Goal: Complete application form

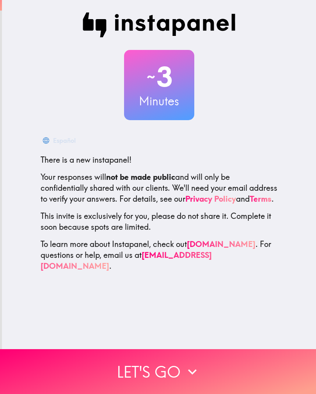
click at [195, 374] on icon "button" at bounding box center [192, 371] width 17 height 17
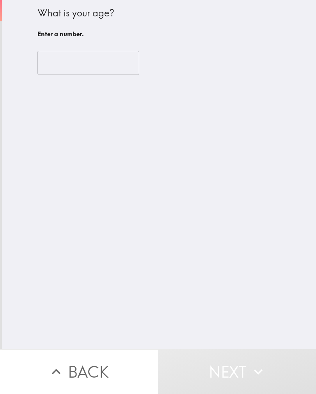
click at [105, 67] on input "number" at bounding box center [88, 63] width 102 height 24
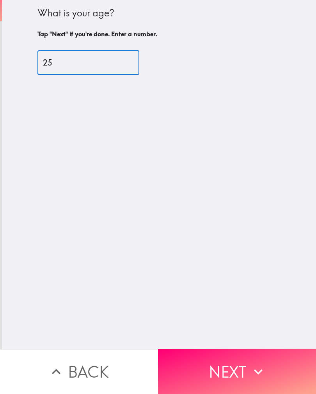
type input "25"
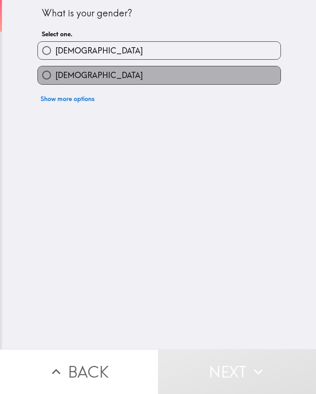
click at [189, 75] on label "[DEMOGRAPHIC_DATA]" at bounding box center [159, 75] width 242 height 18
click at [55, 75] on input "[DEMOGRAPHIC_DATA]" at bounding box center [47, 75] width 18 height 18
radio input "true"
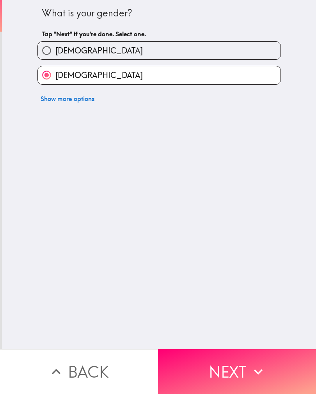
click at [231, 373] on button "Next" at bounding box center [237, 371] width 158 height 45
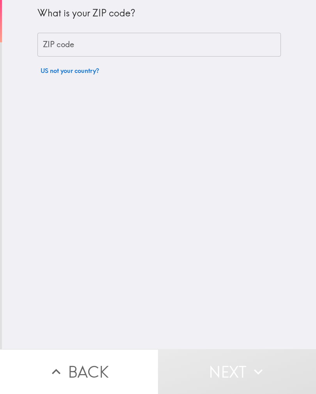
click at [230, 47] on input "ZIP code" at bounding box center [158, 45] width 243 height 24
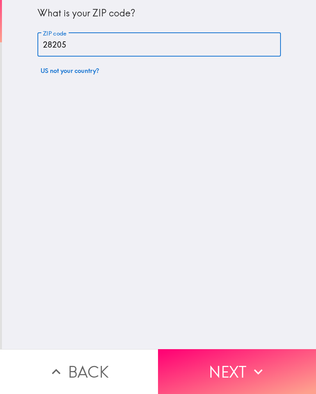
type input "28205"
click at [251, 227] on div "What is your ZIP code? ZIP code 28205 ZIP code US not your country?" at bounding box center [159, 174] width 314 height 349
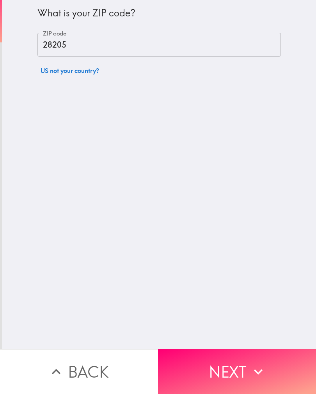
click at [268, 371] on button "Next" at bounding box center [237, 371] width 158 height 45
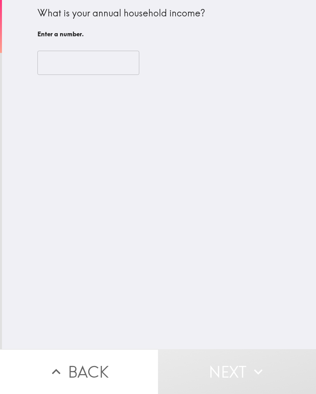
click at [116, 64] on input "number" at bounding box center [88, 63] width 102 height 24
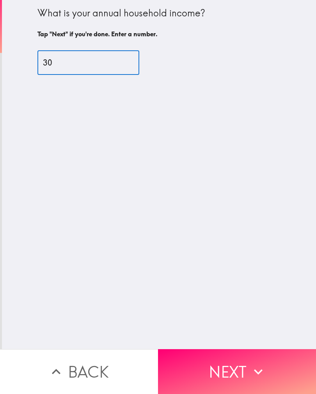
type input "300"
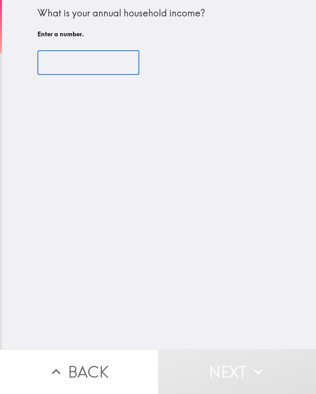
click at [268, 221] on div "What is your annual household income? Enter a number. ​" at bounding box center [159, 174] width 314 height 349
click at [109, 61] on input "number" at bounding box center [88, 63] width 102 height 24
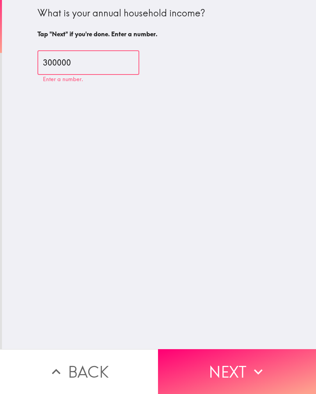
type input "300000"
click at [260, 226] on div "What is your annual household income? Tap "Next" if you're done. Enter a number…" at bounding box center [159, 174] width 314 height 349
click at [259, 371] on icon "button" at bounding box center [258, 371] width 9 height 5
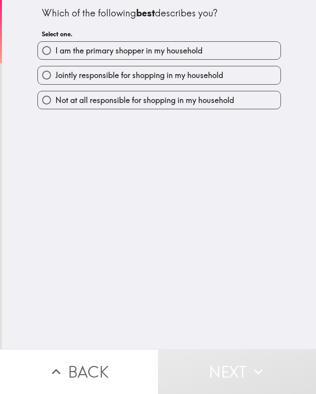
click at [240, 51] on label "I am the primary shopper in my household" at bounding box center [159, 51] width 242 height 18
click at [55, 51] on input "I am the primary shopper in my household" at bounding box center [47, 51] width 18 height 18
radio input "true"
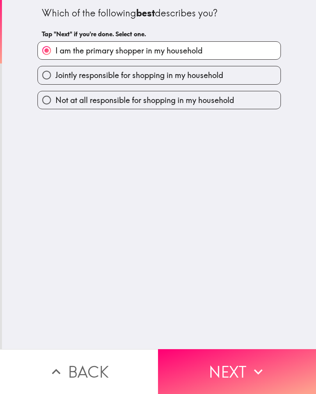
click at [245, 372] on button "Next" at bounding box center [237, 371] width 158 height 45
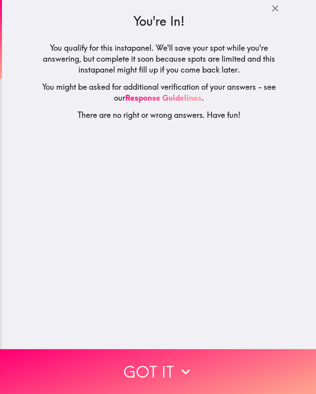
click at [201, 374] on button "Got it" at bounding box center [158, 371] width 316 height 45
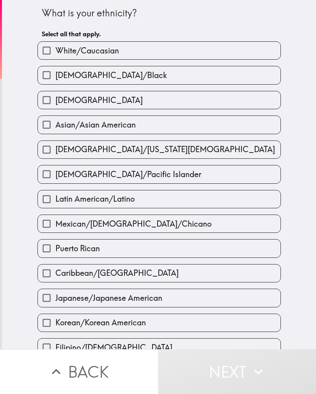
click at [210, 72] on label "[DEMOGRAPHIC_DATA]/Black" at bounding box center [159, 75] width 242 height 18
click at [55, 72] on input "[DEMOGRAPHIC_DATA]/Black" at bounding box center [47, 75] width 18 height 18
checkbox input "true"
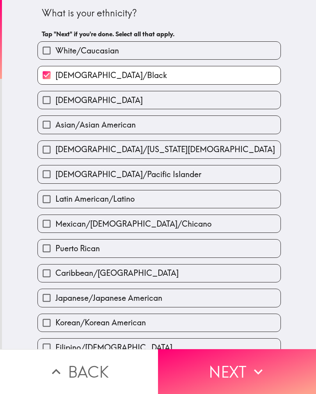
click at [229, 374] on button "Next" at bounding box center [237, 371] width 158 height 45
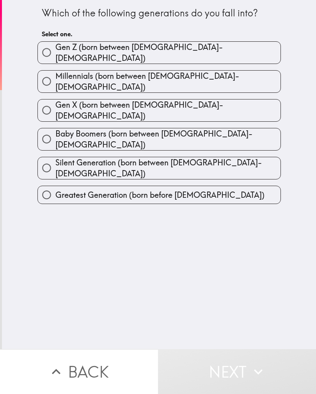
click at [228, 71] on label "Millennials (born between [DEMOGRAPHIC_DATA]-[DEMOGRAPHIC_DATA])" at bounding box center [159, 82] width 242 height 22
click at [55, 72] on input "Millennials (born between [DEMOGRAPHIC_DATA]-[DEMOGRAPHIC_DATA])" at bounding box center [47, 81] width 18 height 18
radio input "true"
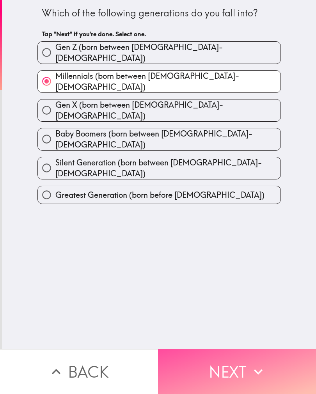
click at [230, 367] on button "Next" at bounding box center [237, 371] width 158 height 45
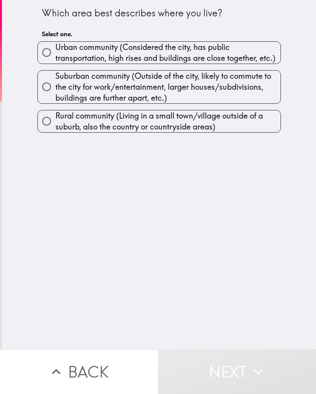
click at [250, 45] on span "Urban community (Considered the city, has public transportation, high rises and…" at bounding box center [167, 53] width 225 height 22
click at [55, 45] on input "Urban community (Considered the city, has public transportation, high rises and…" at bounding box center [47, 53] width 18 height 18
radio input "true"
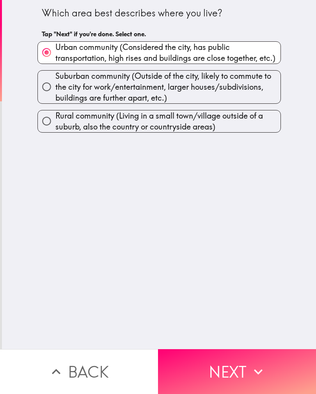
click at [247, 371] on button "Next" at bounding box center [237, 371] width 158 height 45
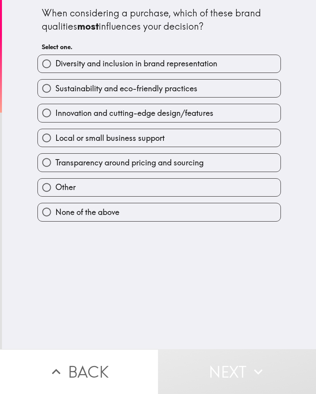
click at [238, 67] on label "Diversity and inclusion in brand representation" at bounding box center [159, 64] width 242 height 18
click at [55, 67] on input "Diversity and inclusion in brand representation" at bounding box center [47, 64] width 18 height 18
radio input "true"
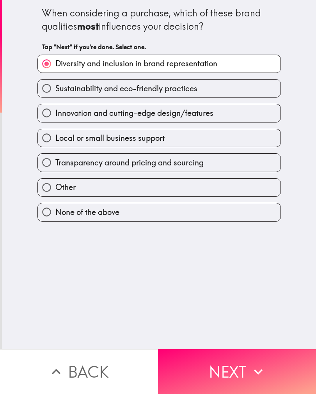
click at [236, 364] on button "Next" at bounding box center [237, 371] width 158 height 45
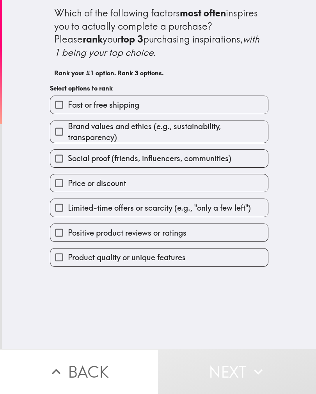
click at [204, 106] on label "Fast or free shipping" at bounding box center [158, 105] width 217 height 18
click at [68, 106] on input "Fast or free shipping" at bounding box center [59, 105] width 18 height 18
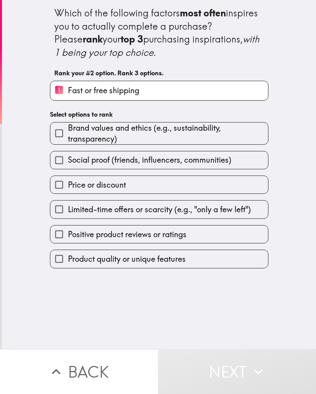
click at [206, 231] on label "Positive product reviews or ratings" at bounding box center [158, 234] width 217 height 18
click at [68, 231] on input "Positive product reviews or ratings" at bounding box center [59, 234] width 18 height 18
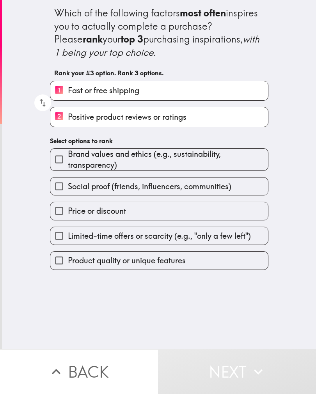
click at [236, 374] on button "Next" at bounding box center [237, 371] width 158 height 45
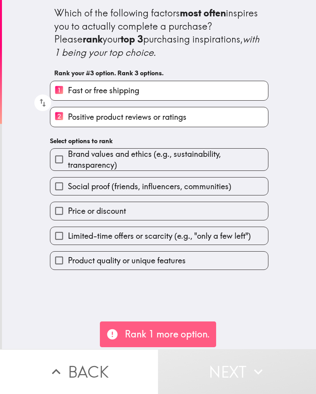
click at [193, 212] on label "Price or discount" at bounding box center [158, 211] width 217 height 18
click at [68, 212] on input "Price or discount" at bounding box center [59, 211] width 18 height 18
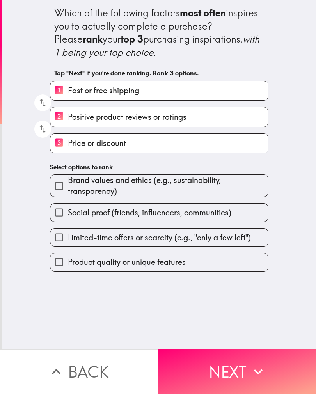
click at [237, 368] on button "Next" at bounding box center [237, 371] width 158 height 45
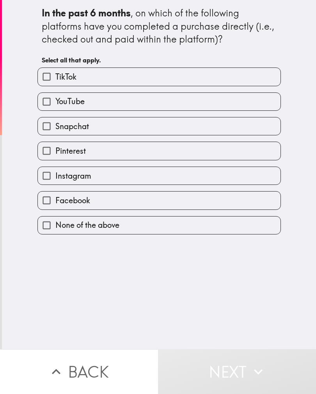
click at [211, 78] on label "TikTok" at bounding box center [159, 77] width 242 height 18
click at [55, 78] on input "TikTok" at bounding box center [47, 77] width 18 height 18
checkbox input "true"
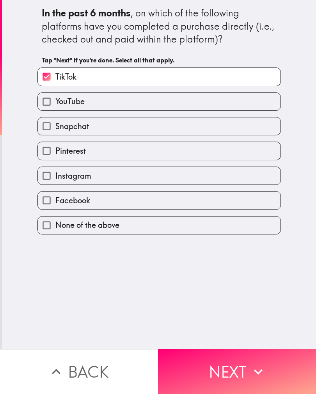
click at [202, 104] on label "YouTube" at bounding box center [159, 102] width 242 height 18
click at [55, 104] on input "YouTube" at bounding box center [47, 102] width 18 height 18
checkbox input "true"
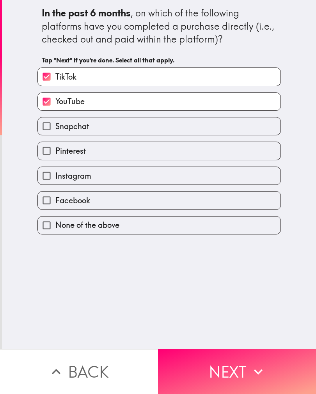
click at [199, 130] on label "Snapchat" at bounding box center [159, 126] width 242 height 18
click at [55, 130] on input "Snapchat" at bounding box center [47, 126] width 18 height 18
checkbox input "true"
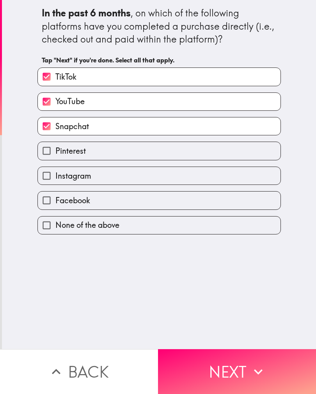
click at [193, 177] on label "Instagram" at bounding box center [159, 176] width 242 height 18
click at [55, 177] on input "Instagram" at bounding box center [47, 176] width 18 height 18
checkbox input "true"
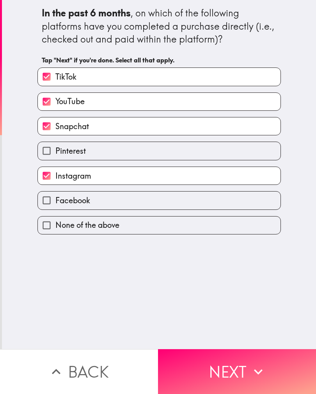
click at [237, 369] on button "Next" at bounding box center [237, 371] width 158 height 45
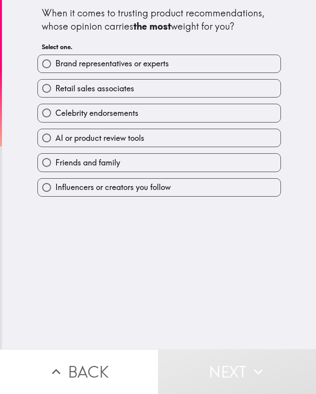
click at [175, 137] on label "AI or product review tools" at bounding box center [159, 138] width 242 height 18
click at [55, 137] on input "AI or product review tools" at bounding box center [47, 138] width 18 height 18
radio input "true"
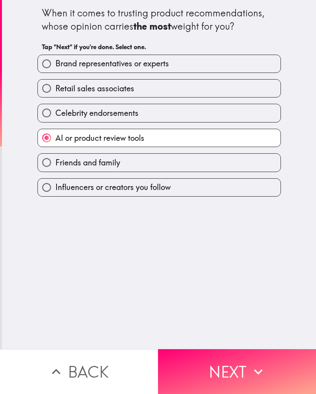
click at [241, 367] on button "Next" at bounding box center [237, 371] width 158 height 45
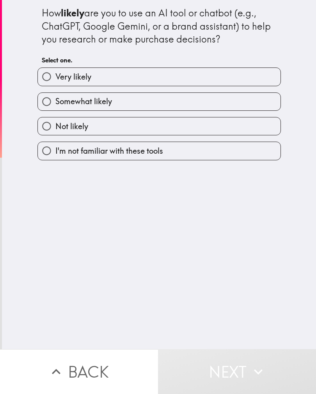
click at [206, 106] on label "Somewhat likely" at bounding box center [159, 102] width 242 height 18
click at [55, 106] on input "Somewhat likely" at bounding box center [47, 102] width 18 height 18
radio input "true"
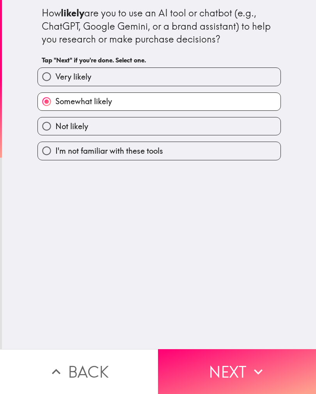
click at [229, 374] on button "Next" at bounding box center [237, 371] width 158 height 45
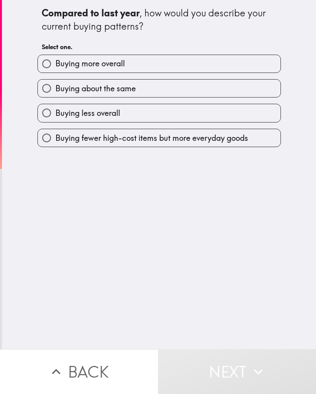
click at [211, 104] on label "Buying less overall" at bounding box center [159, 113] width 242 height 18
click at [55, 104] on input "Buying less overall" at bounding box center [47, 113] width 18 height 18
radio input "true"
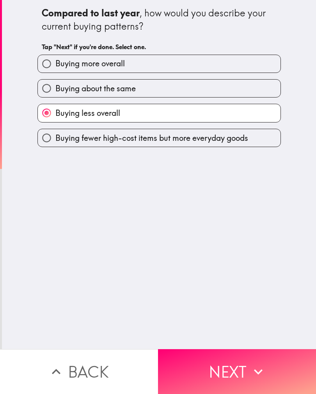
click at [225, 369] on button "Next" at bounding box center [237, 371] width 158 height 45
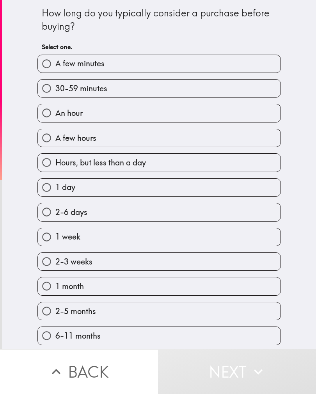
click at [199, 162] on label "Hours, but less than a day" at bounding box center [159, 163] width 242 height 18
click at [55, 162] on input "Hours, but less than a day" at bounding box center [47, 163] width 18 height 18
radio input "true"
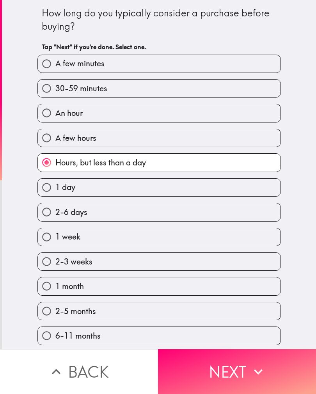
click at [248, 374] on button "Next" at bounding box center [237, 371] width 158 height 45
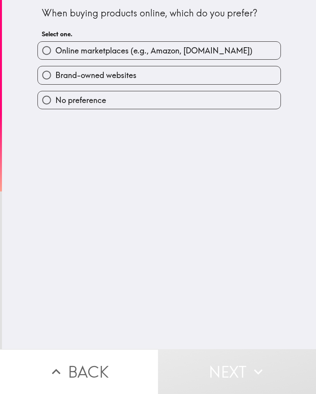
click at [221, 89] on div "No preference" at bounding box center [155, 97] width 249 height 25
click at [234, 82] on label "Brand-owned websites" at bounding box center [159, 75] width 242 height 18
click at [55, 82] on input "Brand-owned websites" at bounding box center [47, 75] width 18 height 18
radio input "true"
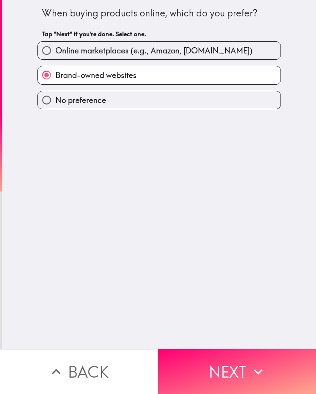
click at [260, 376] on icon "button" at bounding box center [257, 371] width 17 height 17
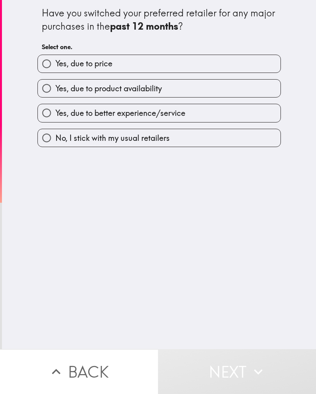
click at [246, 77] on div "Yes, due to product availability" at bounding box center [155, 85] width 249 height 25
click at [240, 69] on label "Yes, due to price" at bounding box center [159, 64] width 242 height 18
click at [55, 69] on input "Yes, due to price" at bounding box center [47, 64] width 18 height 18
radio input "true"
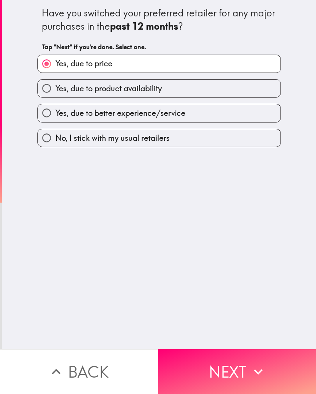
click at [238, 368] on button "Next" at bounding box center [237, 371] width 158 height 45
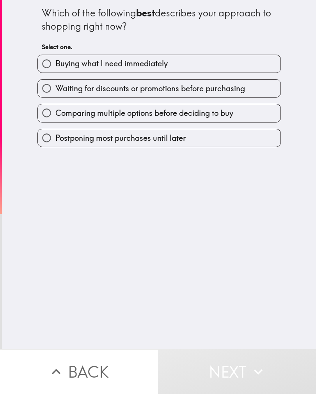
click at [215, 96] on label "Waiting for discounts or promotions before purchasing" at bounding box center [159, 88] width 242 height 18
click at [55, 96] on input "Waiting for discounts or promotions before purchasing" at bounding box center [47, 88] width 18 height 18
radio input "true"
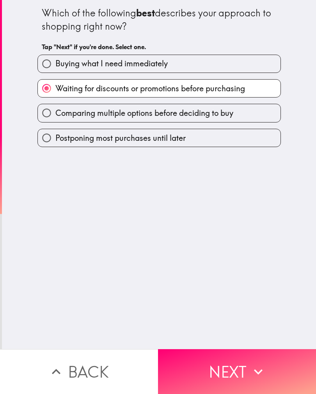
click at [232, 375] on button "Next" at bounding box center [237, 371] width 158 height 45
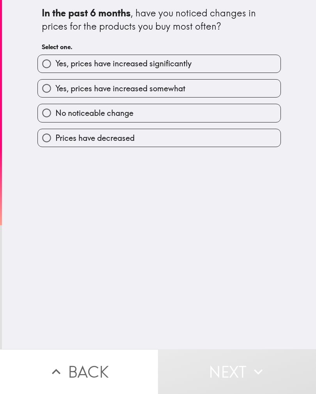
click at [219, 90] on label "Yes, prices have increased somewhat" at bounding box center [159, 88] width 242 height 18
click at [55, 90] on input "Yes, prices have increased somewhat" at bounding box center [47, 88] width 18 height 18
radio input "true"
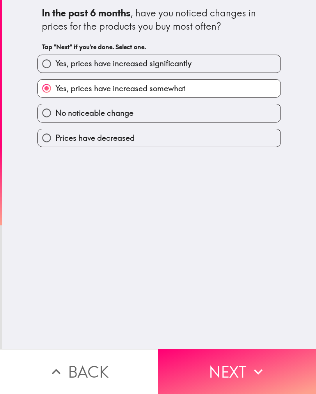
click at [249, 363] on icon "button" at bounding box center [257, 371] width 17 height 17
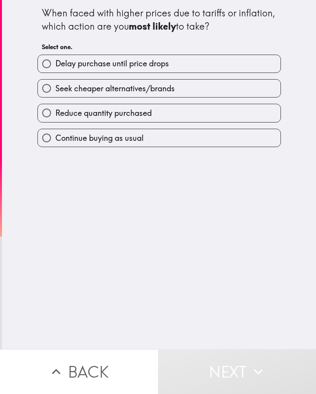
click at [227, 79] on label "Seek cheaper alternatives/brands" at bounding box center [159, 88] width 242 height 18
click at [55, 79] on input "Seek cheaper alternatives/brands" at bounding box center [47, 88] width 18 height 18
radio input "true"
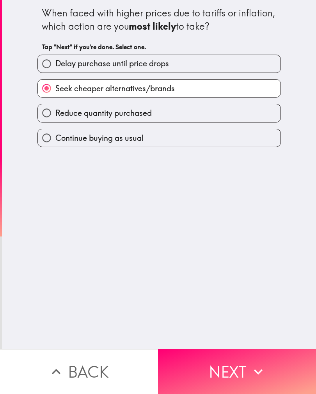
click at [240, 370] on button "Next" at bounding box center [237, 371] width 158 height 45
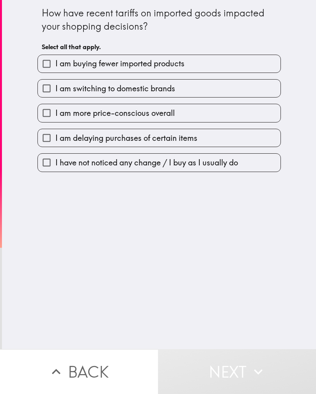
click at [218, 88] on label "I am switching to domestic brands" at bounding box center [159, 88] width 242 height 18
click at [55, 88] on input "I am switching to domestic brands" at bounding box center [47, 88] width 18 height 18
checkbox input "true"
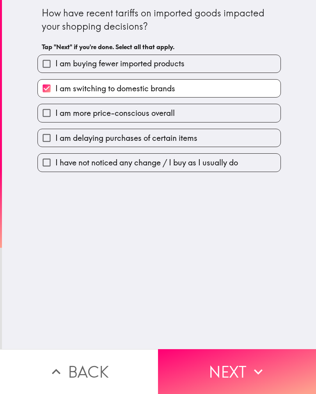
click at [220, 142] on label "I am delaying purchases of certain items" at bounding box center [159, 138] width 242 height 18
click at [55, 142] on input "I am delaying purchases of certain items" at bounding box center [47, 138] width 18 height 18
checkbox input "true"
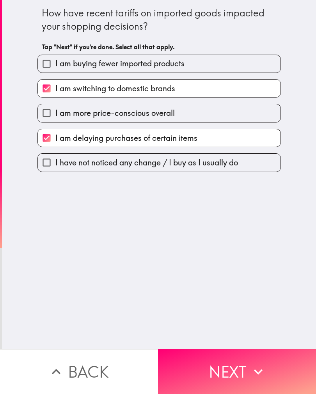
click at [251, 381] on button "Next" at bounding box center [237, 371] width 158 height 45
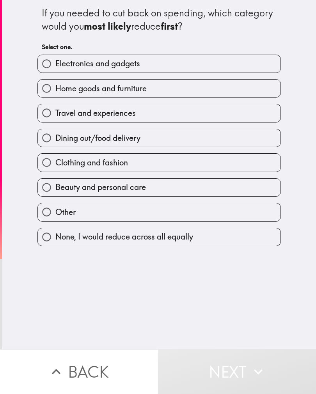
click at [216, 152] on div "Clothing and fashion" at bounding box center [155, 159] width 249 height 25
click at [221, 111] on label "Travel and experiences" at bounding box center [159, 113] width 242 height 18
click at [55, 111] on input "Travel and experiences" at bounding box center [47, 113] width 18 height 18
radio input "true"
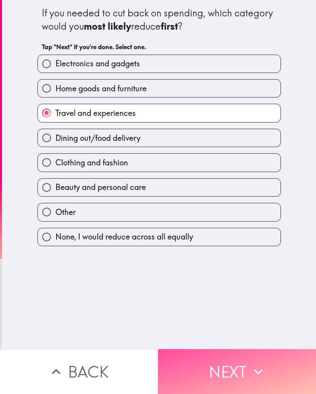
click at [248, 367] on button "Next" at bounding box center [237, 371] width 158 height 45
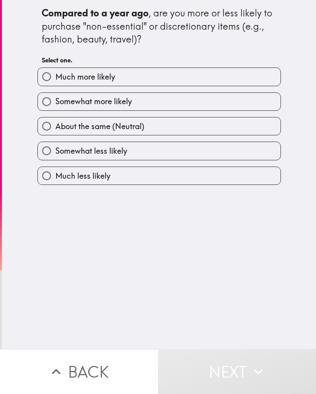
click at [216, 90] on div "Somewhat more likely" at bounding box center [155, 98] width 249 height 25
click at [224, 78] on label "Much more likely" at bounding box center [159, 77] width 242 height 18
click at [55, 78] on input "Much more likely" at bounding box center [47, 77] width 18 height 18
radio input "true"
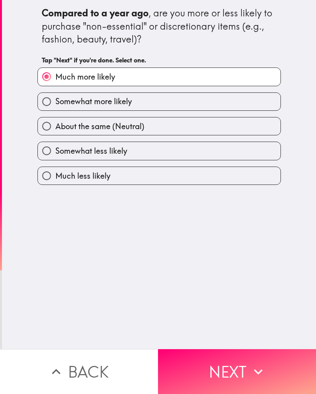
click at [244, 361] on button "Next" at bounding box center [237, 371] width 158 height 45
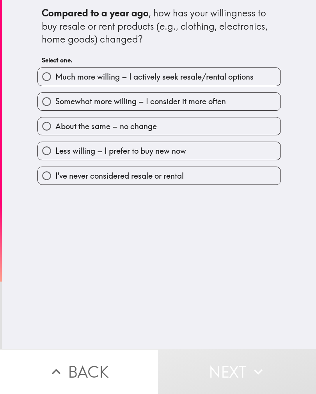
click at [219, 126] on label "About the same – no change" at bounding box center [159, 126] width 242 height 18
click at [55, 126] on input "About the same – no change" at bounding box center [47, 126] width 18 height 18
radio input "true"
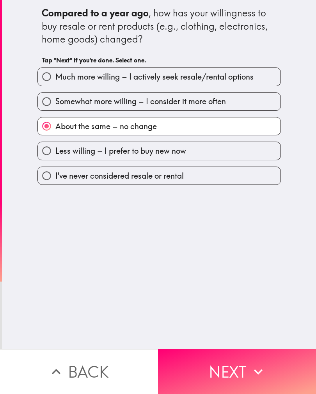
click at [253, 366] on icon "button" at bounding box center [257, 371] width 17 height 17
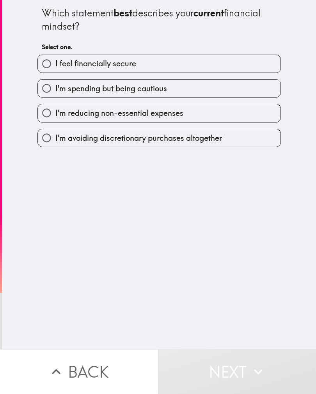
click at [214, 112] on label "I'm reducing non-essential expenses" at bounding box center [159, 113] width 242 height 18
click at [55, 112] on input "I'm reducing non-essential expenses" at bounding box center [47, 113] width 18 height 18
radio input "true"
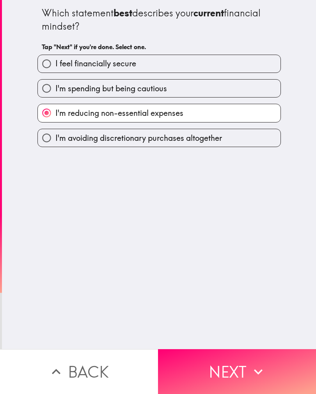
click at [238, 372] on button "Next" at bounding box center [237, 371] width 158 height 45
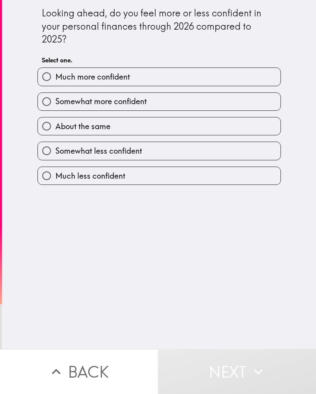
click at [215, 100] on label "Somewhat more confident" at bounding box center [159, 102] width 242 height 18
click at [55, 100] on input "Somewhat more confident" at bounding box center [47, 102] width 18 height 18
radio input "true"
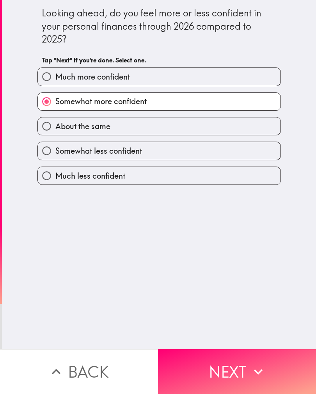
click at [243, 362] on button "Next" at bounding box center [237, 371] width 158 height 45
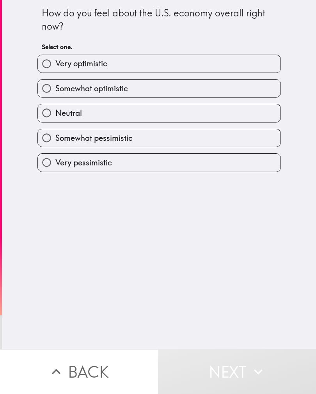
click at [216, 105] on label "Neutral" at bounding box center [159, 113] width 242 height 18
click at [55, 105] on input "Neutral" at bounding box center [47, 113] width 18 height 18
radio input "true"
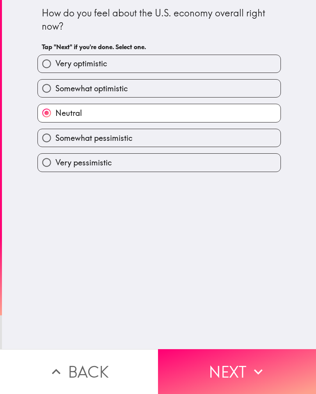
click at [235, 365] on button "Next" at bounding box center [237, 371] width 158 height 45
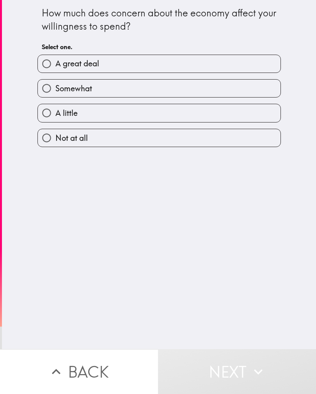
click at [218, 67] on label "A great deal" at bounding box center [159, 64] width 242 height 18
click at [55, 67] on input "A great deal" at bounding box center [47, 64] width 18 height 18
radio input "true"
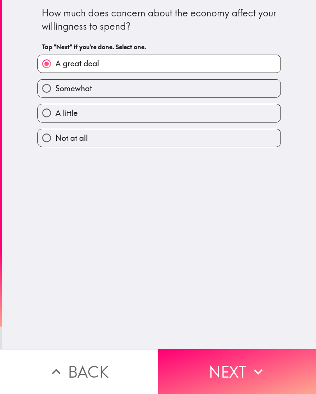
click at [240, 370] on button "Next" at bounding box center [237, 371] width 158 height 45
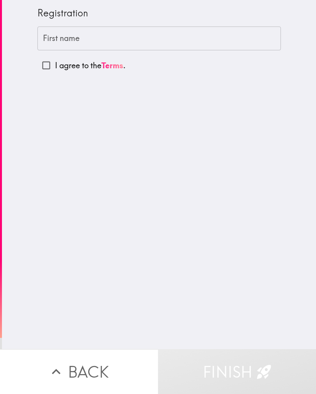
click at [236, 42] on input "First name" at bounding box center [158, 38] width 243 height 24
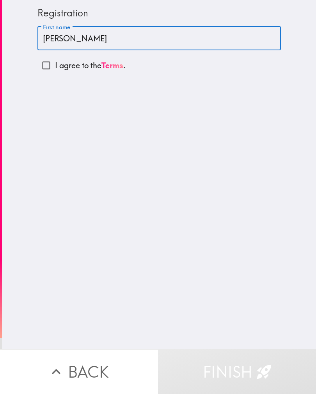
type input "[PERSON_NAME]"
click at [189, 203] on div "Registration First name [PERSON_NAME] First name I agree to the Terms ." at bounding box center [159, 174] width 314 height 349
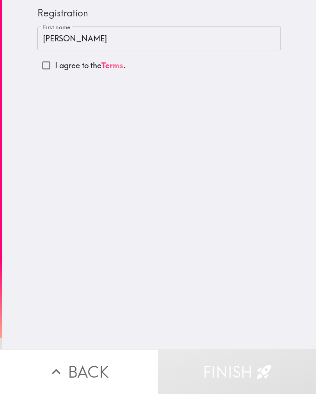
click at [53, 65] on input "I agree to the Terms ." at bounding box center [46, 65] width 18 height 18
checkbox input "true"
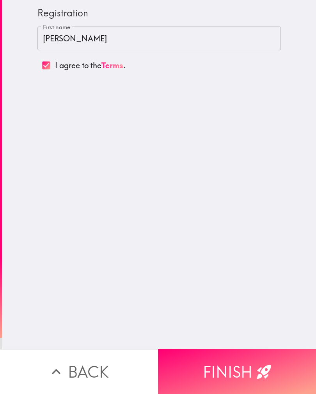
click at [215, 381] on button "Finish" at bounding box center [237, 371] width 158 height 45
